Goal: Check status: Check status

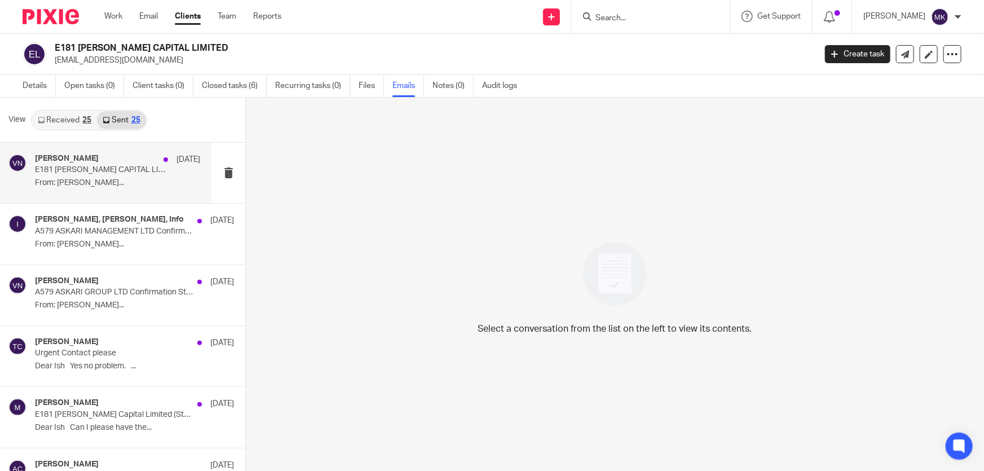
scroll to position [1, 0]
click at [118, 177] on p "From: [PERSON_NAME]..." at bounding box center [117, 182] width 165 height 10
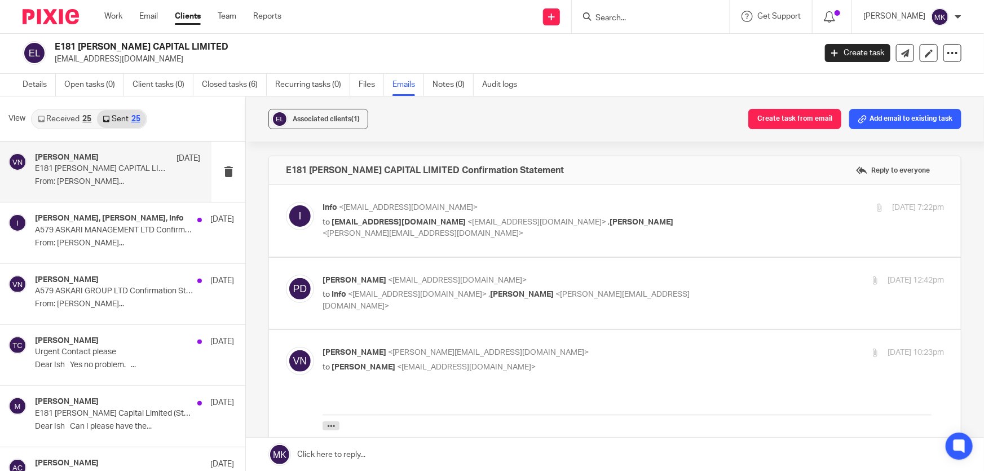
scroll to position [51, 0]
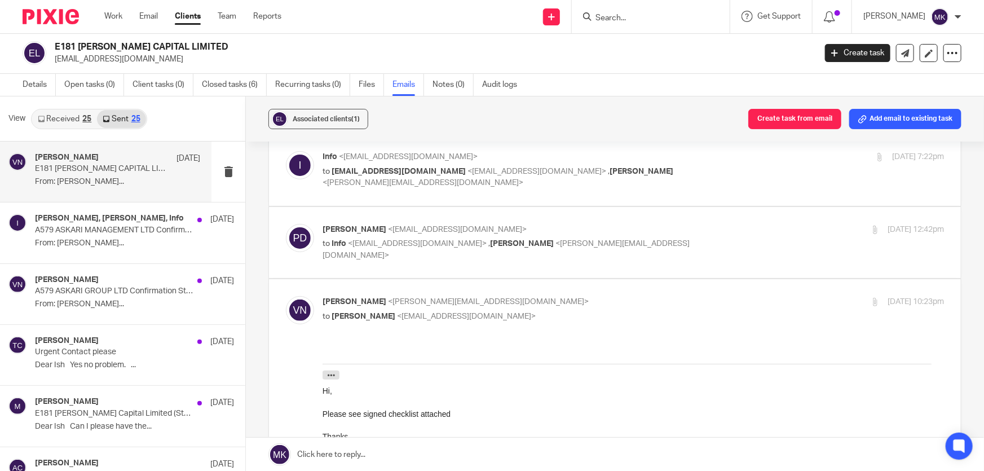
click at [135, 116] on div "25" at bounding box center [135, 119] width 9 height 8
click at [90, 122] on div "25" at bounding box center [86, 119] width 9 height 8
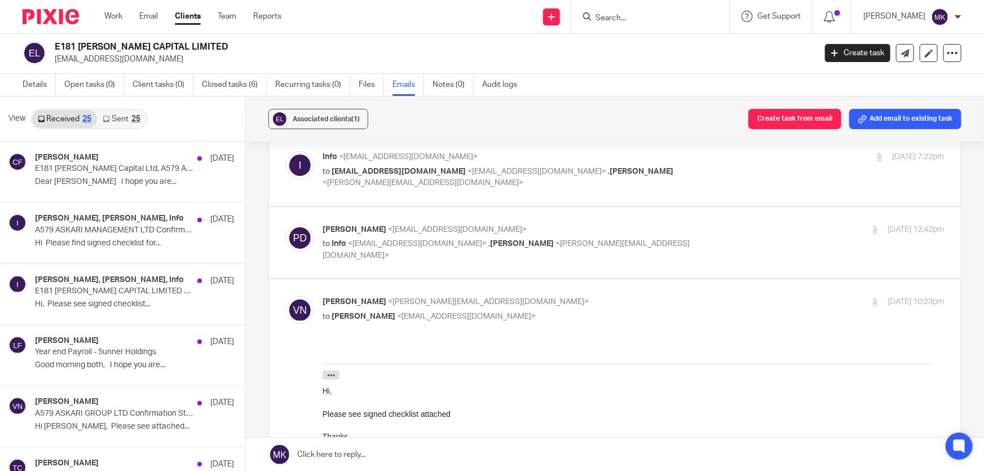
click at [134, 119] on div "25" at bounding box center [135, 119] width 9 height 8
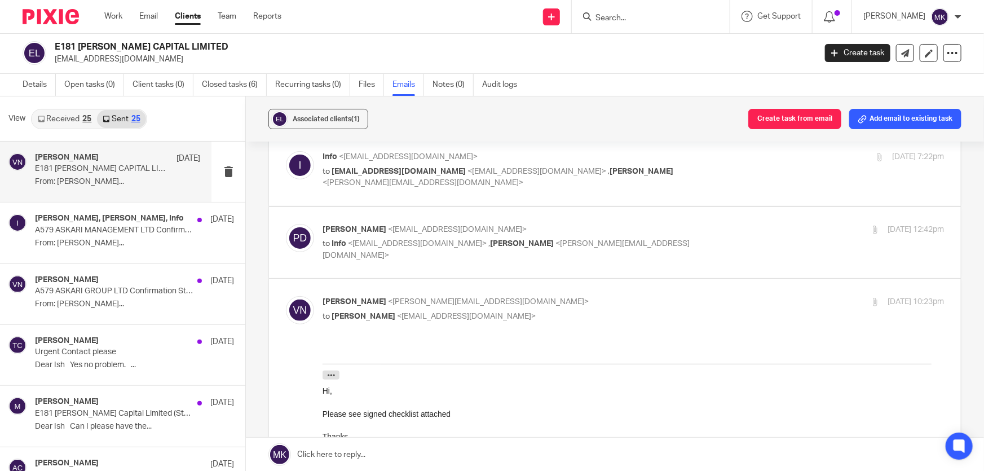
click at [85, 117] on div "25" at bounding box center [86, 119] width 9 height 8
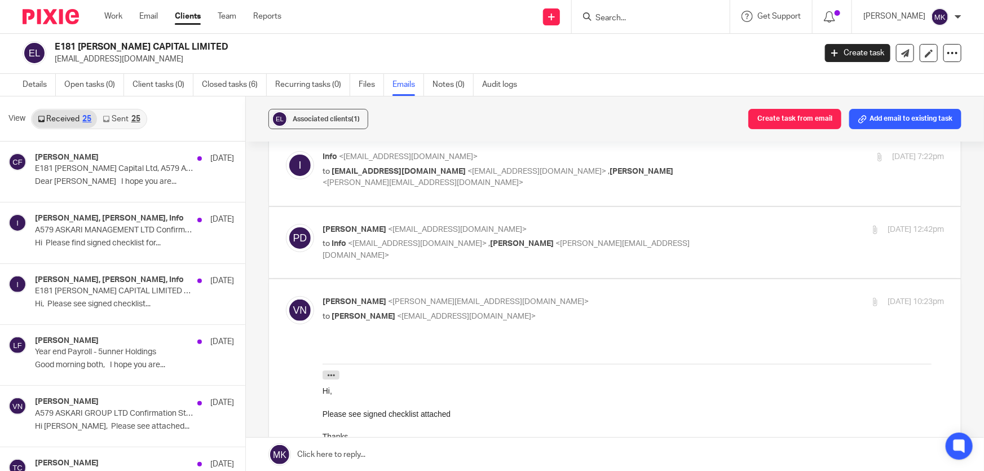
click at [138, 122] on link "Sent 25" at bounding box center [121, 119] width 48 height 18
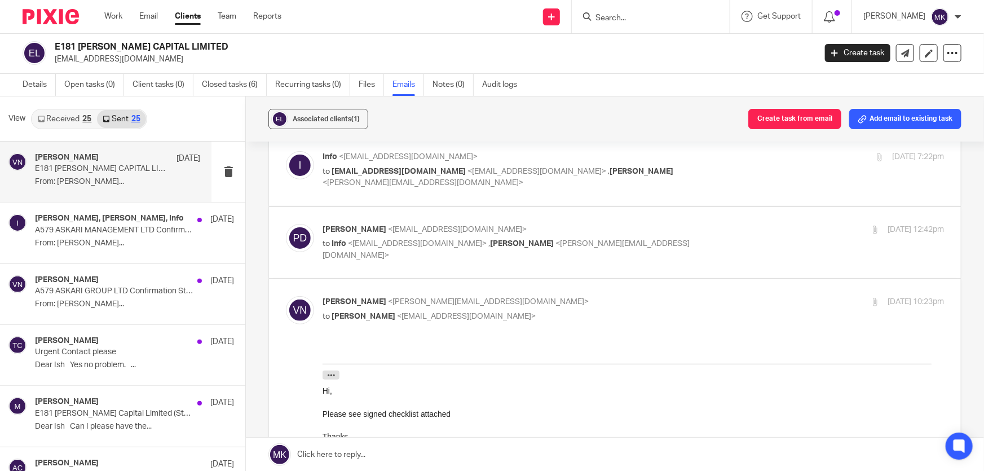
click at [141, 118] on link "Sent 25" at bounding box center [121, 119] width 48 height 18
click at [89, 121] on div "25" at bounding box center [86, 119] width 9 height 8
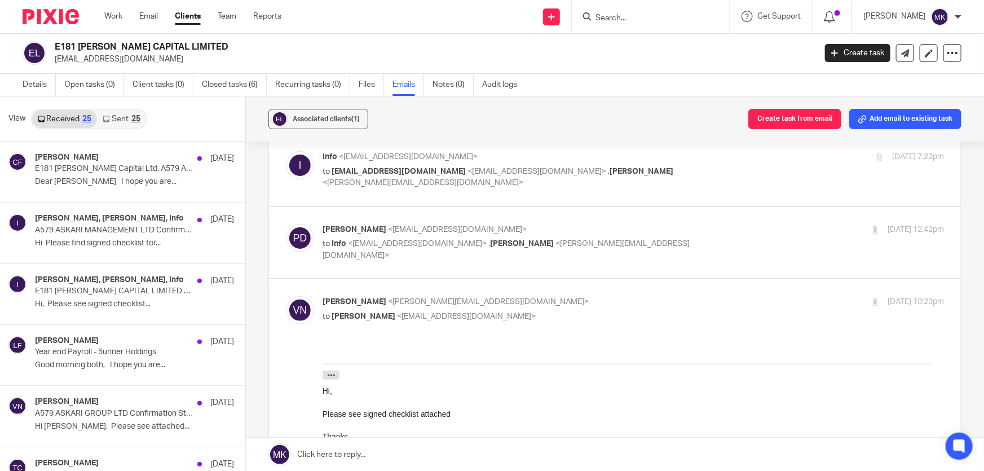
click at [87, 118] on div "25" at bounding box center [86, 119] width 9 height 8
click at [696, 16] on input "Search" at bounding box center [645, 19] width 102 height 10
